Goal: Task Accomplishment & Management: Use online tool/utility

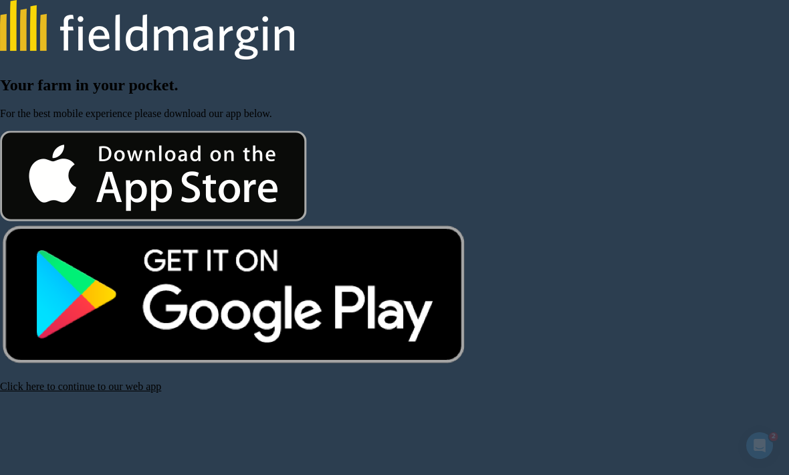
click at [89, 391] on link "Click here to continue to our web app" at bounding box center [80, 386] width 161 height 11
click at [138, 389] on link "Click here to continue to our web app" at bounding box center [80, 386] width 161 height 11
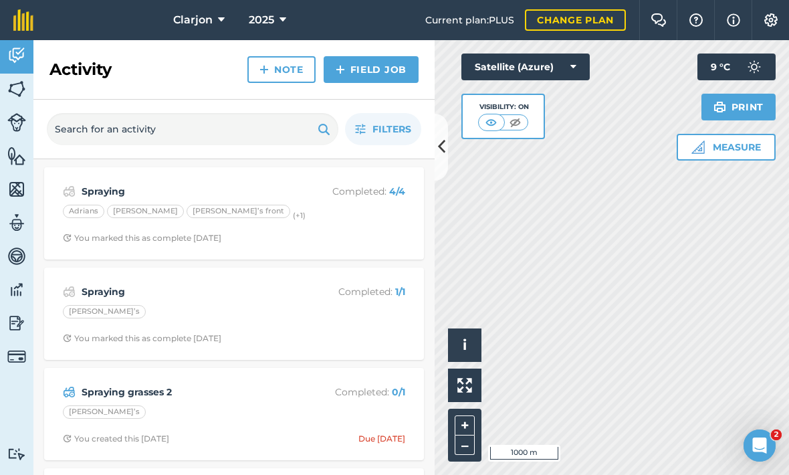
click at [9, 318] on img at bounding box center [16, 323] width 19 height 20
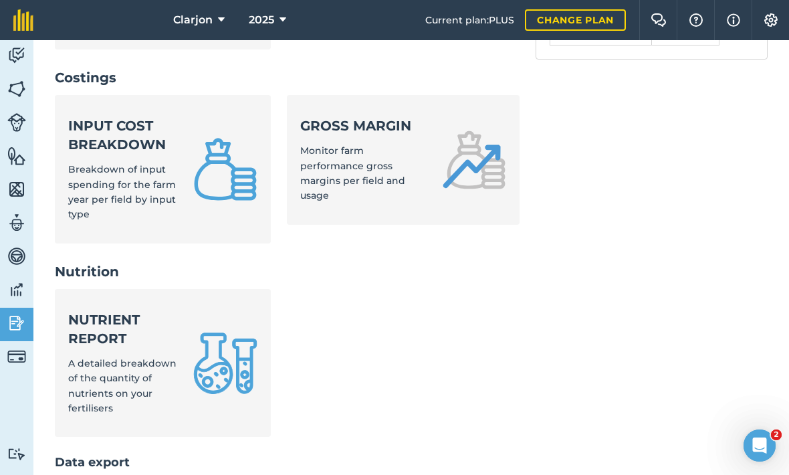
scroll to position [610, 0]
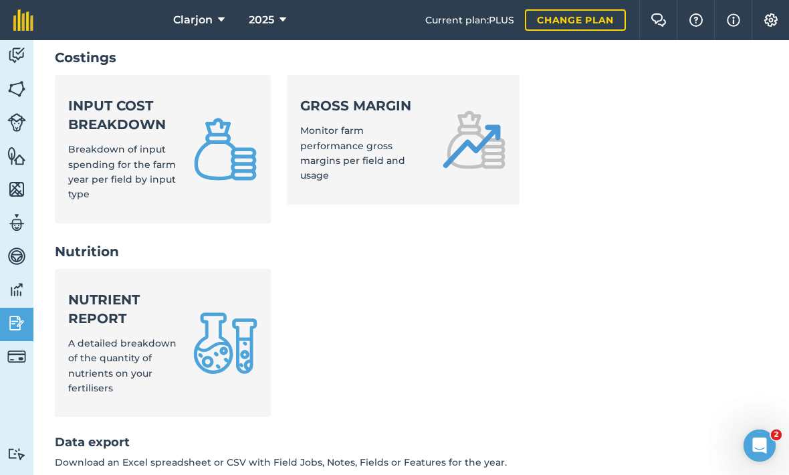
click at [81, 337] on span "A detailed breakdown of the quantity of nutrients on your fertilisers" at bounding box center [122, 365] width 108 height 57
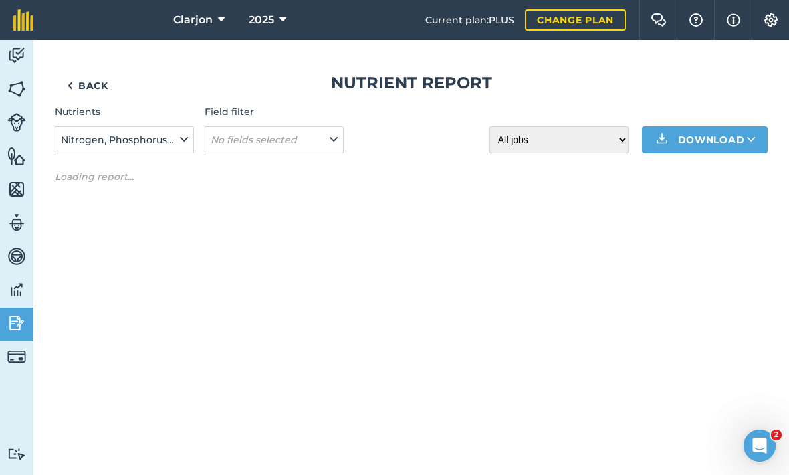
click at [94, 150] on button "Nitrogen, Phosphorus, Potassium, Magnesium, Sulphur, Sodium" at bounding box center [124, 139] width 139 height 27
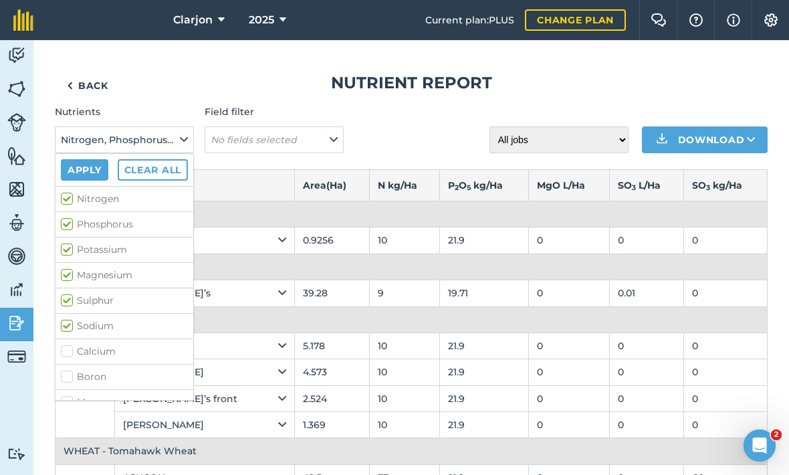
scroll to position [53, 0]
click at [169, 292] on label "Calcium" at bounding box center [124, 298] width 127 height 14
click at [70, 292] on input "Calcium" at bounding box center [65, 295] width 9 height 9
checkbox input "true"
click at [154, 322] on label "Boron" at bounding box center [124, 323] width 127 height 14
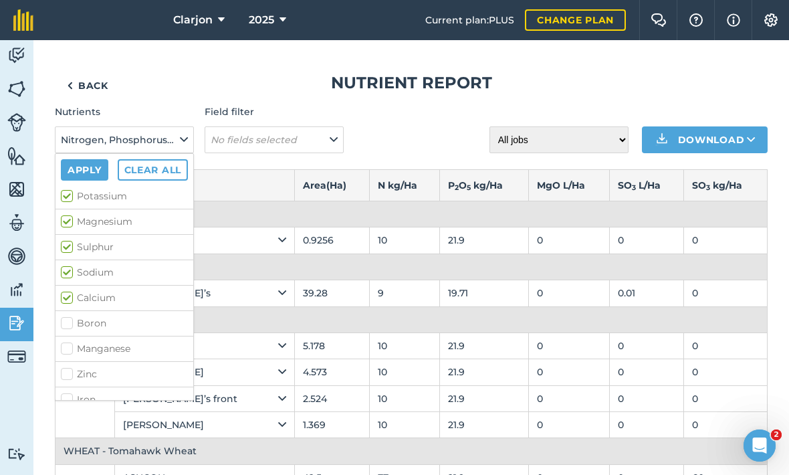
click at [70, 322] on input "Boron" at bounding box center [65, 320] width 9 height 9
checkbox input "true"
click at [147, 351] on label "Manganese" at bounding box center [124, 349] width 127 height 14
click at [70, 350] on input "Manganese" at bounding box center [65, 346] width 9 height 9
checkbox input "true"
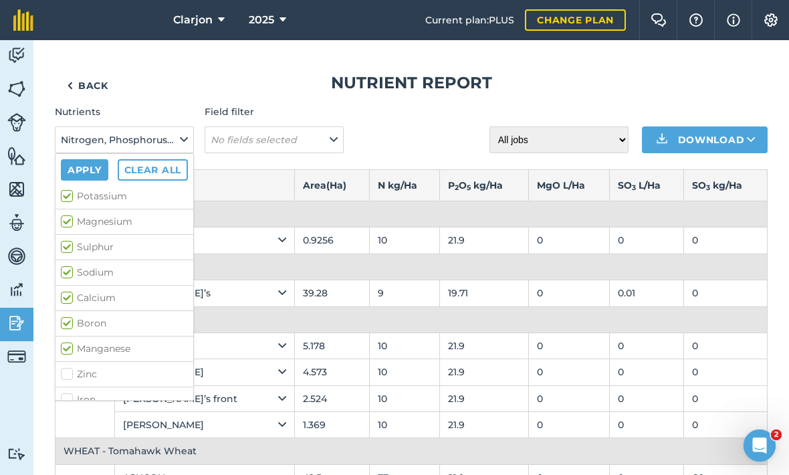
click at [152, 297] on label "Calcium" at bounding box center [124, 298] width 127 height 14
click at [70, 297] on input "Calcium" at bounding box center [65, 295] width 9 height 9
click at [156, 280] on label "Calcium" at bounding box center [124, 275] width 127 height 14
click at [70, 277] on input "Calcium" at bounding box center [65, 272] width 9 height 9
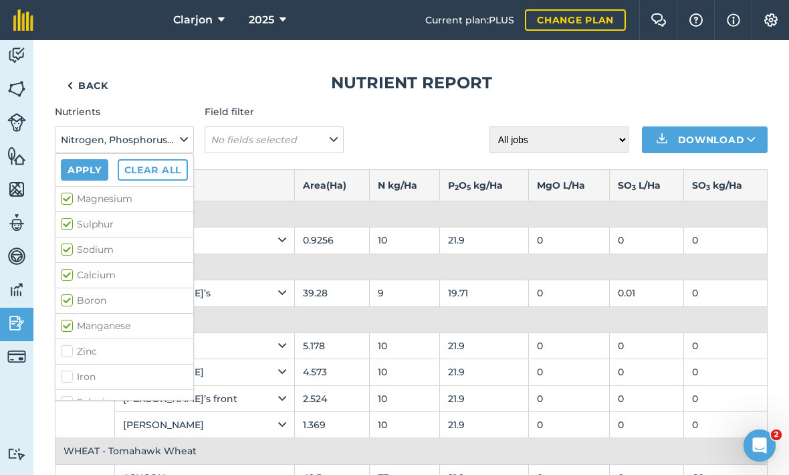
checkbox input "true"
click at [150, 358] on label "Zinc" at bounding box center [124, 351] width 127 height 14
click at [70, 353] on input "Zinc" at bounding box center [65, 348] width 9 height 9
checkbox input "true"
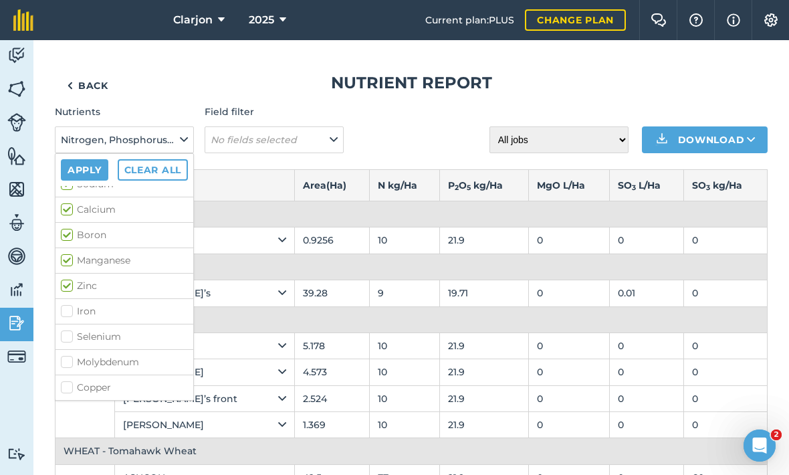
scroll to position [142, 0]
click at [145, 340] on label "Selenium" at bounding box center [124, 337] width 127 height 14
click at [70, 338] on input "Selenium" at bounding box center [65, 334] width 9 height 9
checkbox input "true"
click at [147, 381] on label "Copper" at bounding box center [124, 388] width 127 height 14
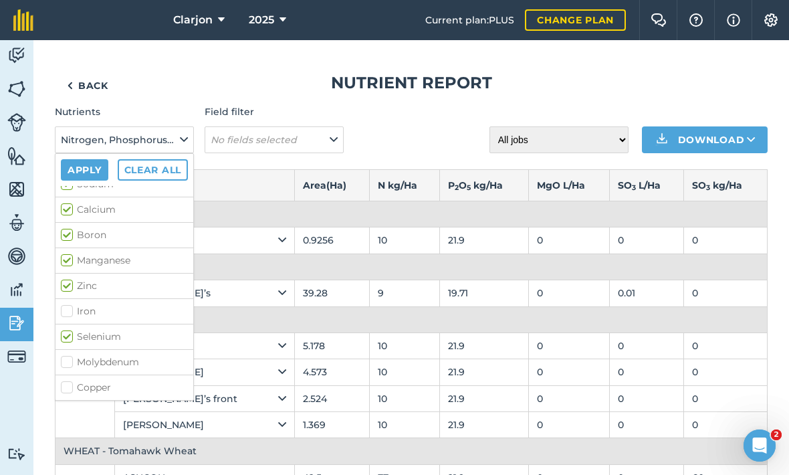
click at [70, 381] on input "Copper" at bounding box center [65, 385] width 9 height 9
checkbox input "true"
click at [150, 360] on label "Molybdenum" at bounding box center [124, 362] width 127 height 14
click at [70, 360] on input "Molybdenum" at bounding box center [65, 359] width 9 height 9
checkbox input "true"
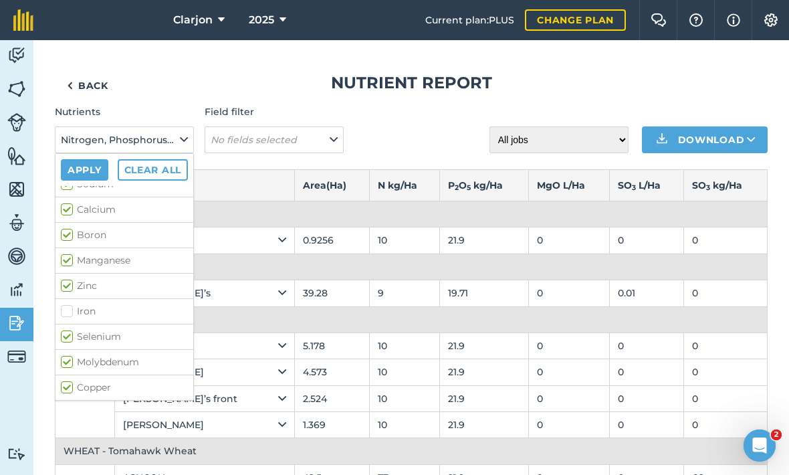
click at [148, 318] on label "Iron" at bounding box center [124, 311] width 127 height 14
click at [70, 313] on input "Iron" at bounding box center [65, 308] width 9 height 9
checkbox input "true"
click at [83, 173] on button "Apply" at bounding box center [84, 169] width 47 height 21
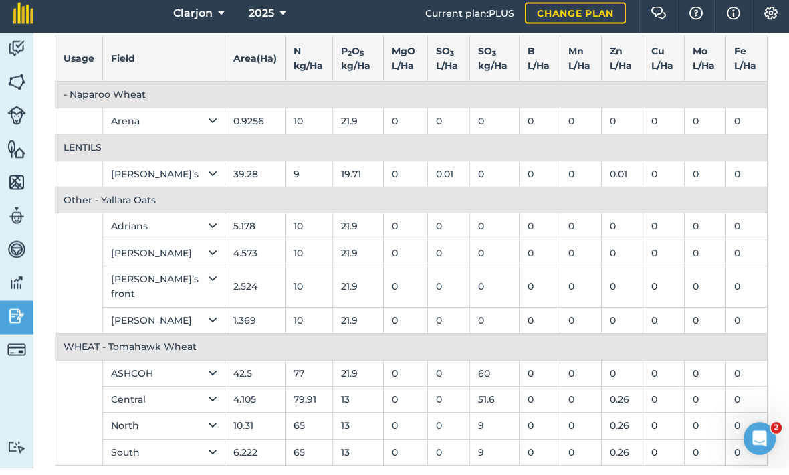
scroll to position [0, 0]
